Goal: Task Accomplishment & Management: Manage account settings

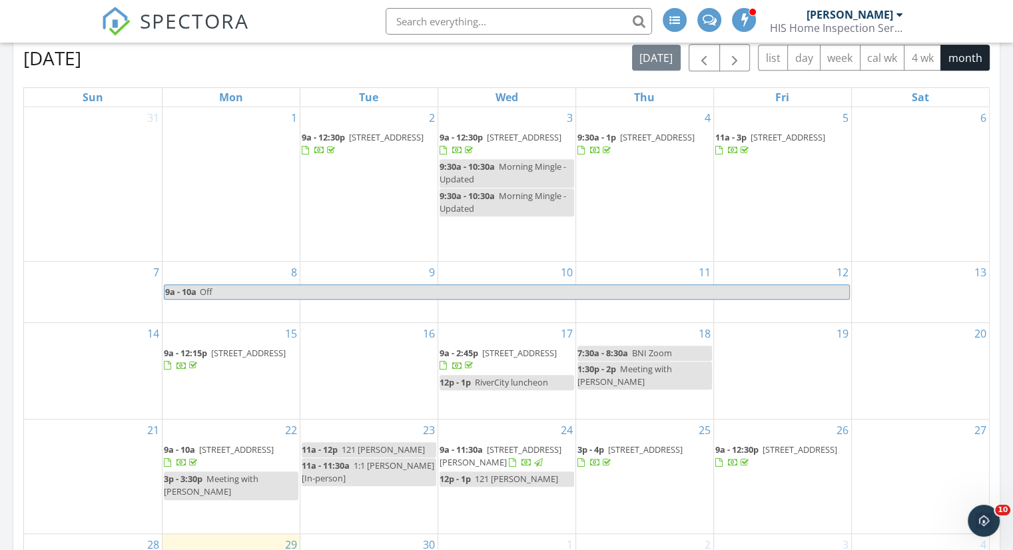
scroll to position [769, 0]
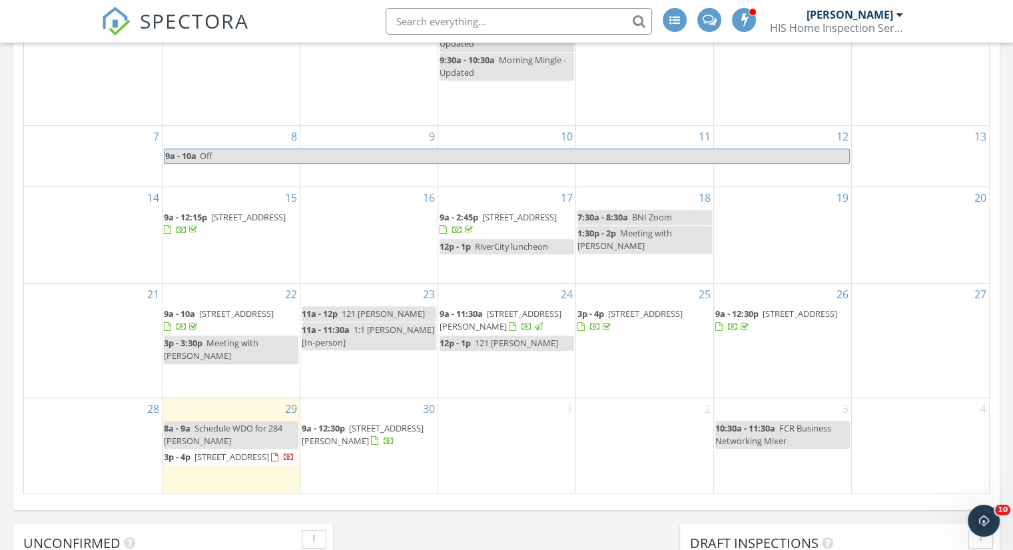
drag, startPoint x: 394, startPoint y: 400, endPoint x: 369, endPoint y: 419, distance: 31.4
click at [369, 422] on span "9a - 12:30p 284 Queen Victoria Ave, St. Johns 32259" at bounding box center [369, 435] width 134 height 26
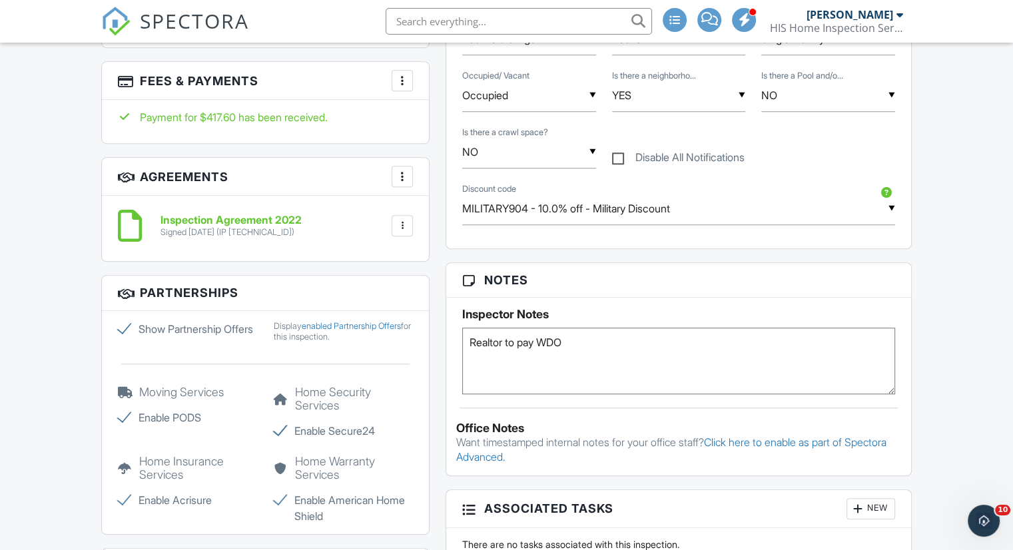
scroll to position [924, 0]
click at [543, 363] on textarea "Realtor to pay WDO" at bounding box center [678, 361] width 433 height 67
click at [572, 342] on textarea "Realtor to pay WDO" at bounding box center [678, 361] width 433 height 67
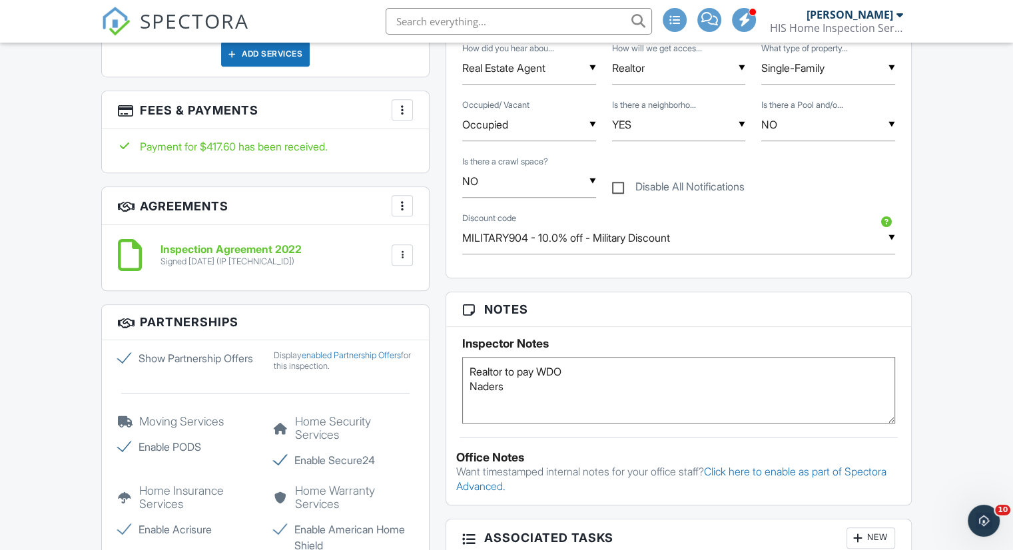
scroll to position [895, 0]
type textarea "Realtor to pay WDO Naders 2-4"
click at [946, 322] on div "Dashboard Calendar Templates Contacts Payments Inspections Metrics New Inspecti…" at bounding box center [506, 341] width 1013 height 2387
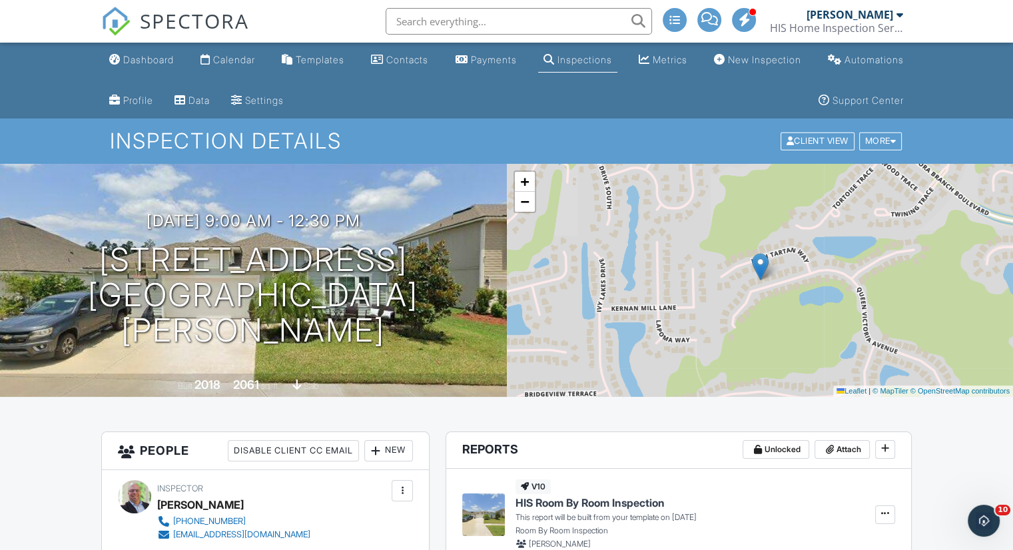
scroll to position [0, 0]
click at [210, 33] on span "SPECTORA" at bounding box center [194, 21] width 109 height 28
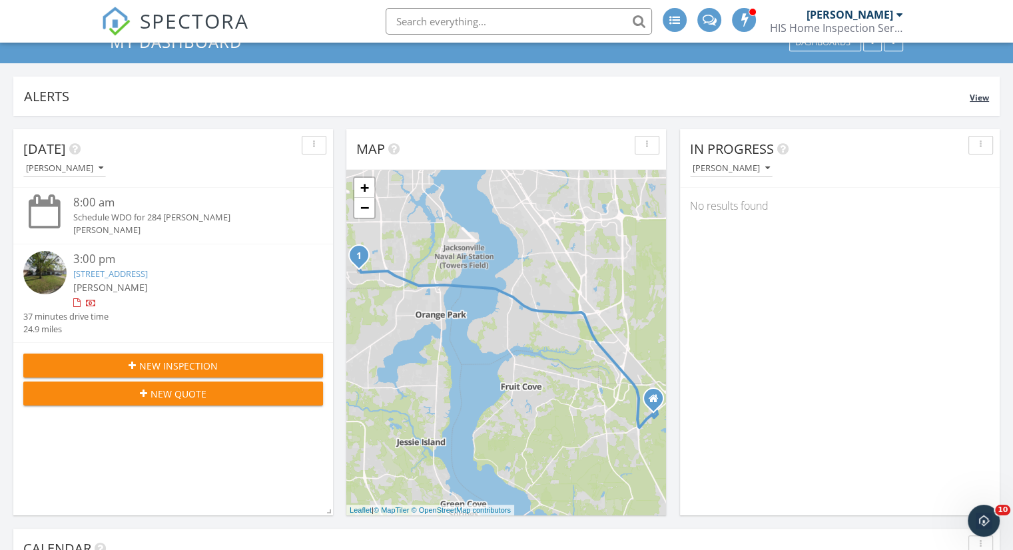
scroll to position [104, 0]
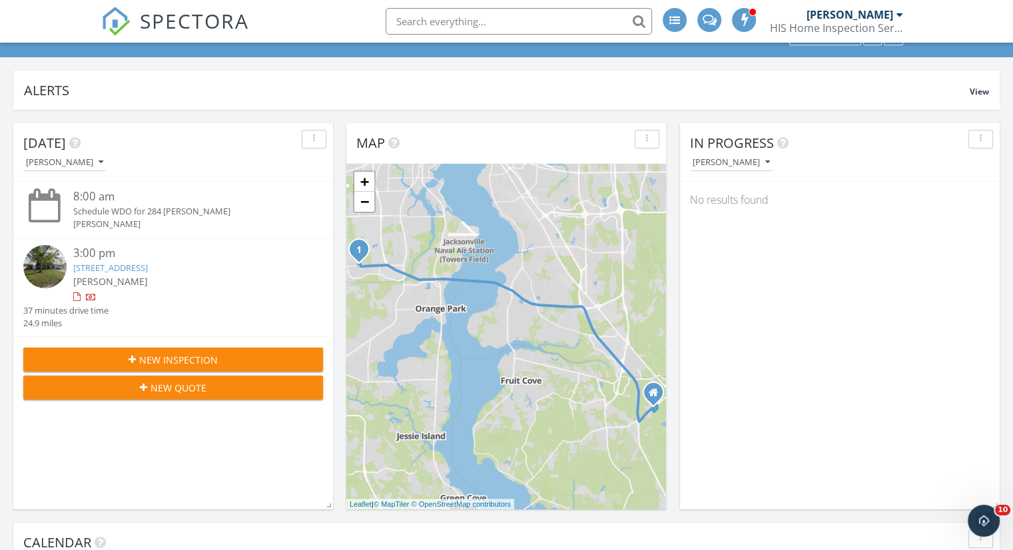
click at [187, 17] on span "SPECTORA" at bounding box center [194, 21] width 109 height 28
